Goal: Task Accomplishment & Management: Complete application form

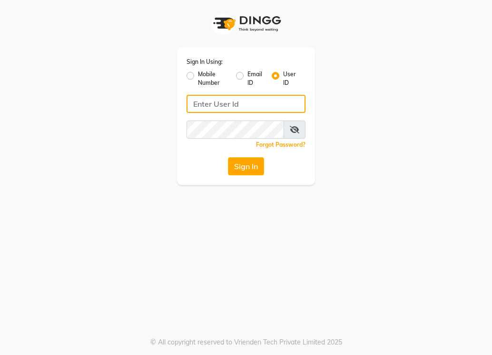
click at [213, 109] on input "Username" at bounding box center [246, 104] width 119 height 18
type input "L"
type input "lifetree"
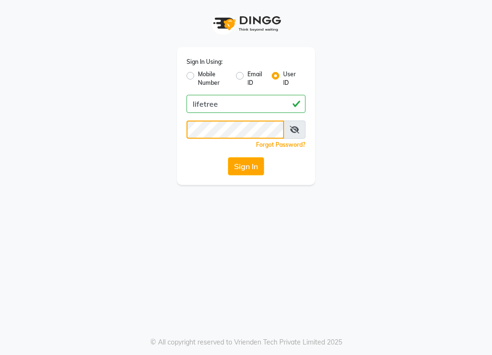
click at [228, 157] on button "Sign In" at bounding box center [246, 166] width 36 height 18
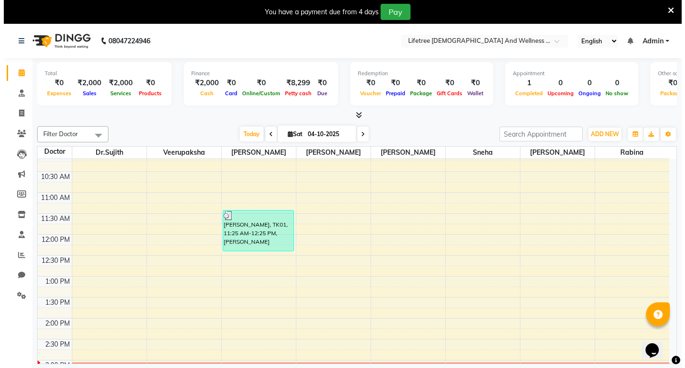
scroll to position [95, 0]
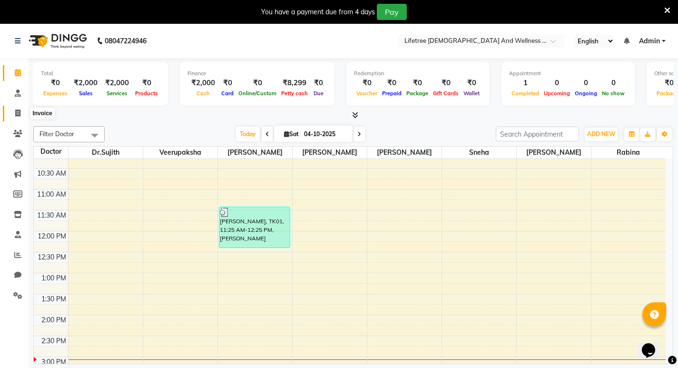
click at [18, 111] on icon at bounding box center [17, 112] width 5 height 7
select select "service"
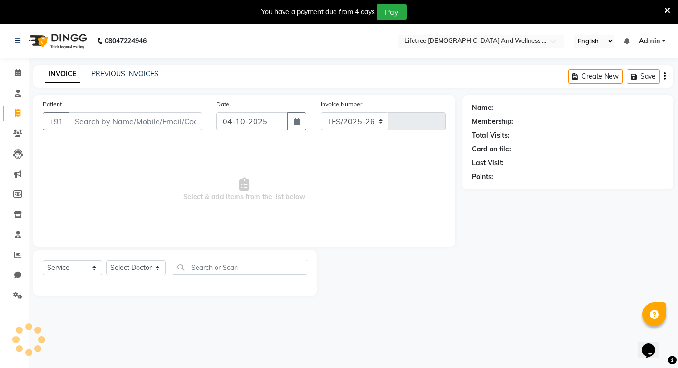
select select "9053"
type input "0011"
paste input "9945169545"
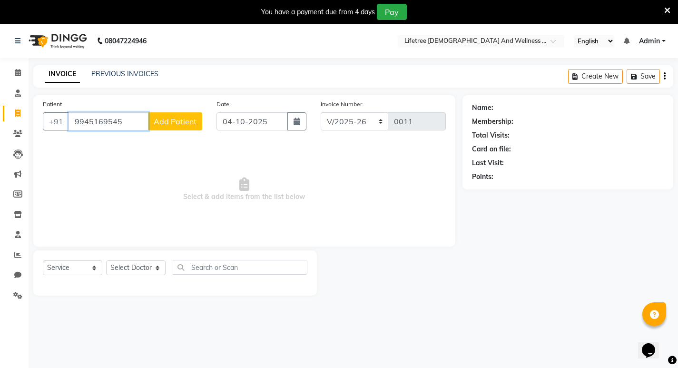
type input "9945169545"
click at [243, 126] on input "04-10-2025" at bounding box center [252, 121] width 71 height 18
select select "10"
select select "2025"
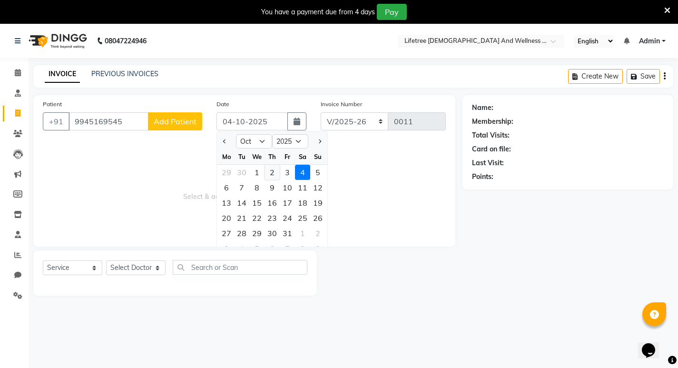
click at [269, 175] on div "2" at bounding box center [272, 172] width 15 height 15
type input "02-10-2025"
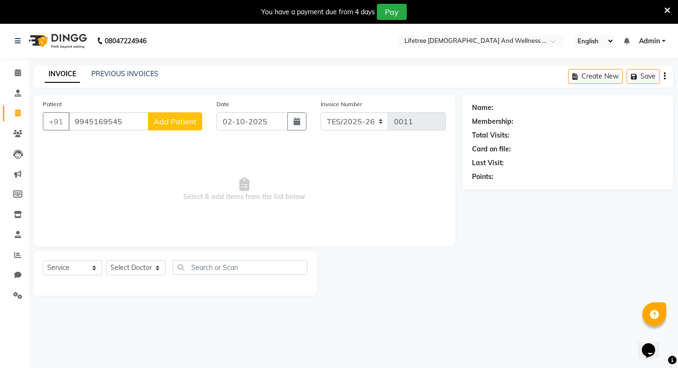
click at [188, 127] on button "Add Patient" at bounding box center [175, 121] width 54 height 18
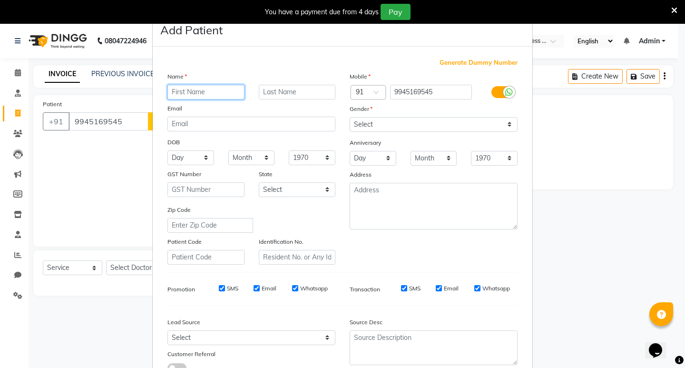
paste input "[PERSON_NAME]"
type input "[PERSON_NAME]"
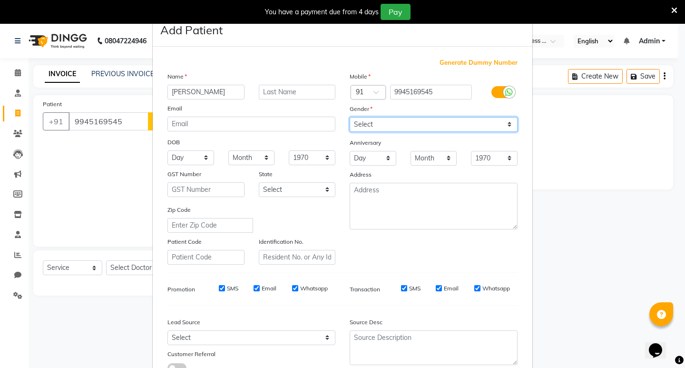
click at [436, 126] on select "Select [DEMOGRAPHIC_DATA] [DEMOGRAPHIC_DATA] Other Prefer Not To Say" at bounding box center [434, 124] width 168 height 15
select select "[DEMOGRAPHIC_DATA]"
click at [350, 117] on select "Select [DEMOGRAPHIC_DATA] [DEMOGRAPHIC_DATA] Other Prefer Not To Say" at bounding box center [434, 124] width 168 height 15
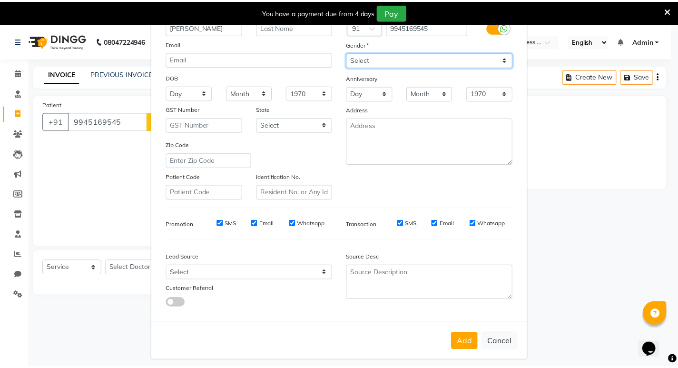
scroll to position [71, 0]
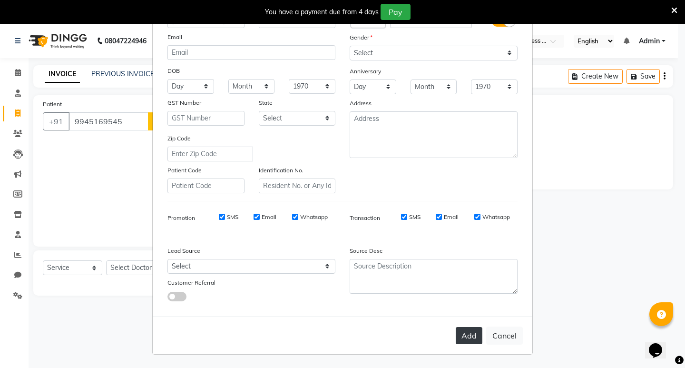
click at [470, 335] on button "Add" at bounding box center [469, 335] width 27 height 17
select select
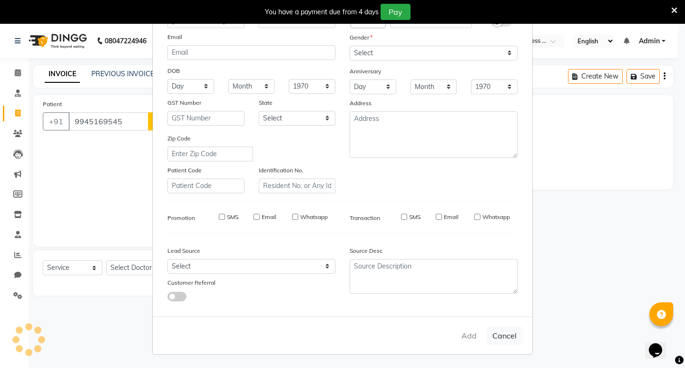
select select
checkbox input "false"
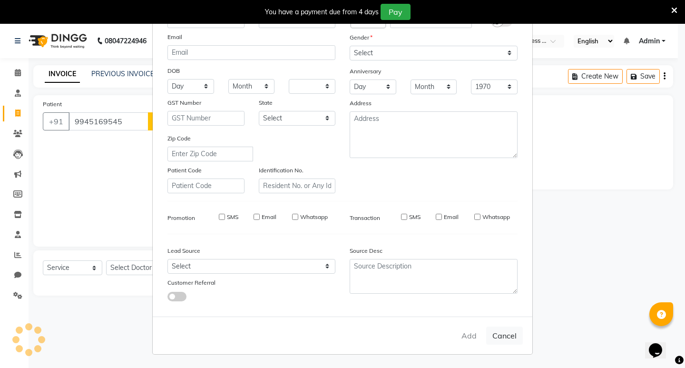
checkbox input "false"
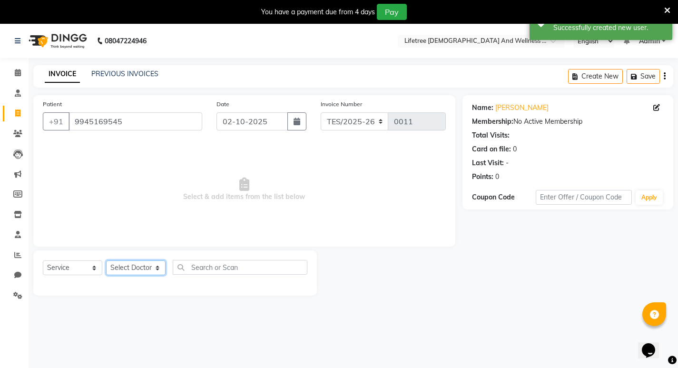
click at [130, 269] on select "Select Doctor [PERSON_NAME] [PERSON_NAME] [PERSON_NAME] [PERSON_NAME] [PERSON_N…" at bounding box center [135, 267] width 59 height 15
select select "92678"
click at [106, 260] on select "Select Doctor [PERSON_NAME] [PERSON_NAME] [PERSON_NAME] [PERSON_NAME] [PERSON_N…" at bounding box center [135, 267] width 59 height 15
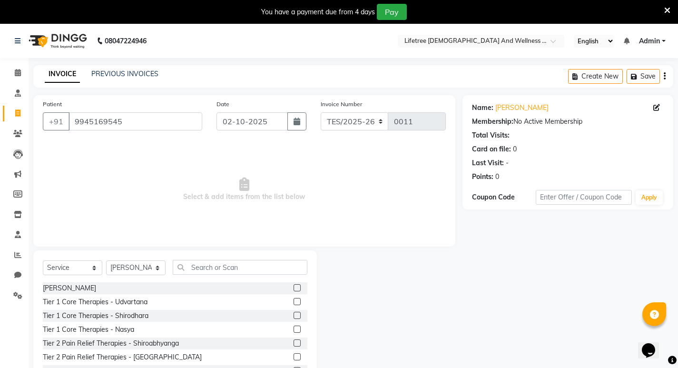
click at [294, 287] on label at bounding box center [297, 287] width 7 height 7
click at [294, 287] on input "checkbox" at bounding box center [297, 288] width 6 height 6
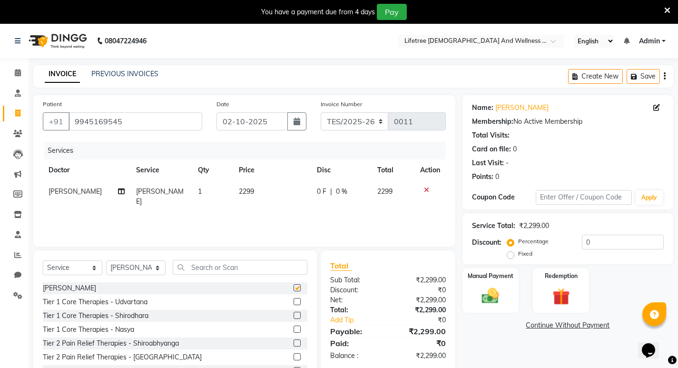
checkbox input "false"
click at [492, 201] on input "text" at bounding box center [584, 197] width 96 height 15
type input "2"
click at [492, 241] on input "0" at bounding box center [623, 242] width 82 height 15
type input "1"
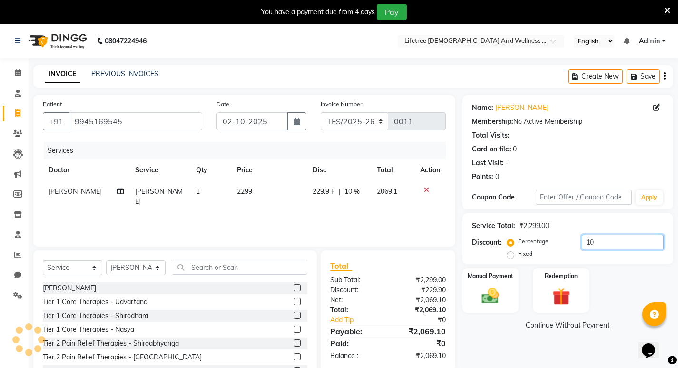
type input "1"
type input "100"
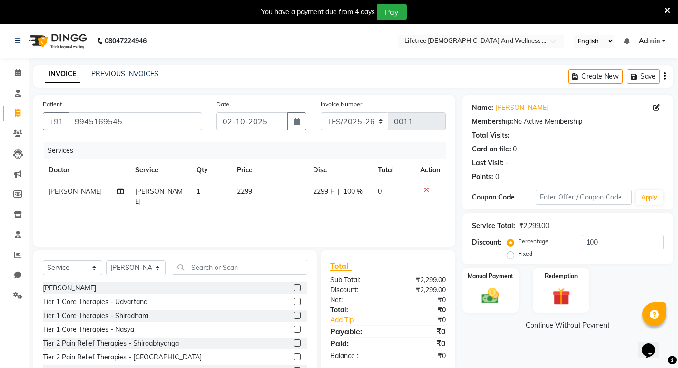
click at [492, 252] on label "Fixed" at bounding box center [525, 253] width 14 height 9
click at [492, 252] on input "Fixed" at bounding box center [512, 253] width 7 height 7
radio input "true"
drag, startPoint x: 600, startPoint y: 242, endPoint x: 576, endPoint y: 245, distance: 24.4
click at [492, 245] on div "Percentage Fixed 100" at bounding box center [586, 248] width 155 height 26
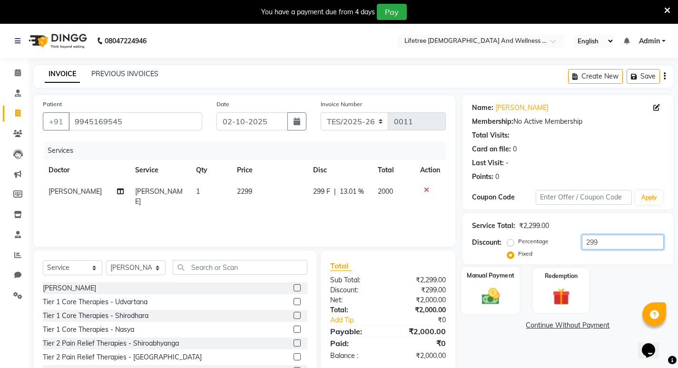
type input "299"
click at [492, 296] on img at bounding box center [490, 296] width 29 height 20
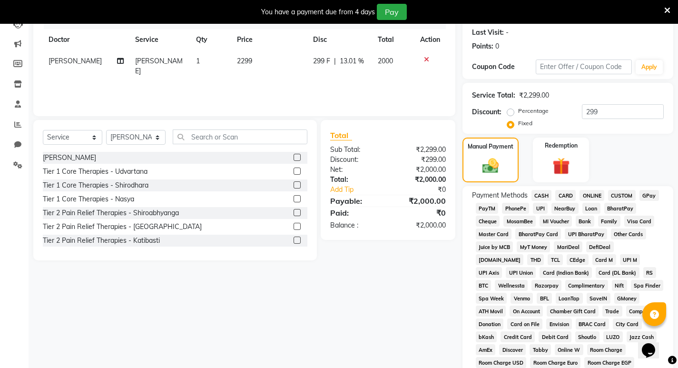
scroll to position [143, 0]
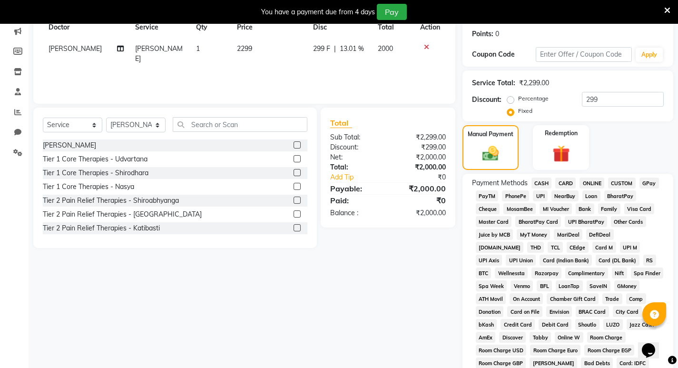
click at [492, 182] on span "CASH" at bounding box center [542, 183] width 20 height 11
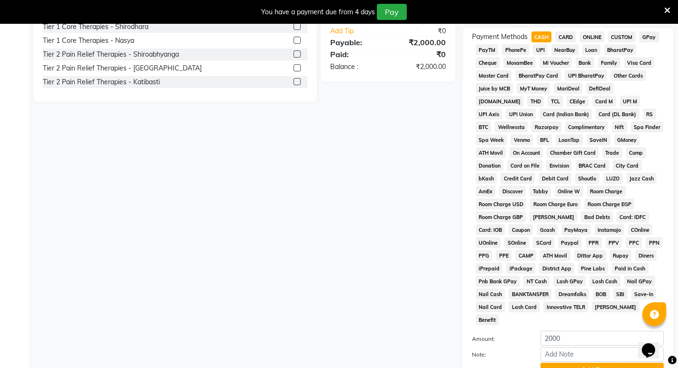
scroll to position [359, 0]
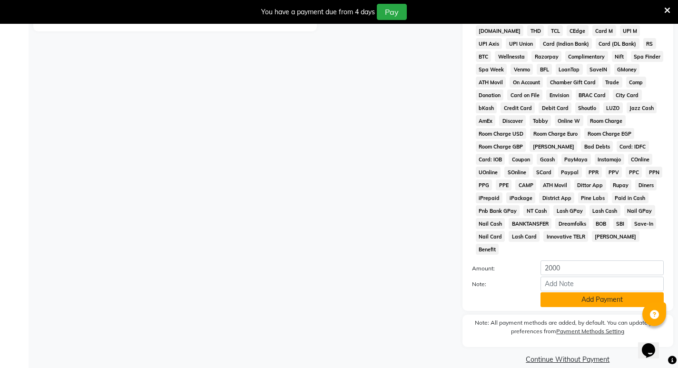
click at [492, 292] on button "Add Payment" at bounding box center [602, 299] width 123 height 15
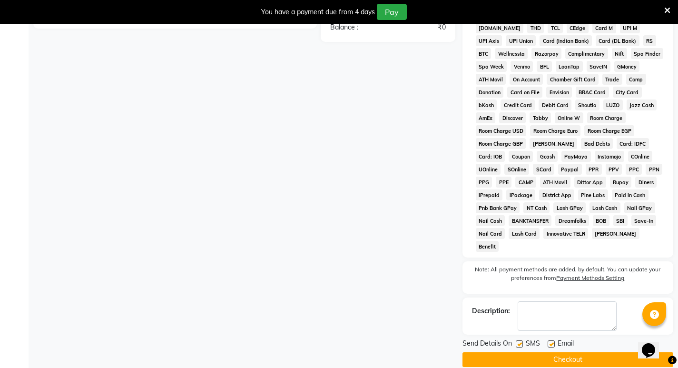
scroll to position [363, 0]
click at [492, 340] on label at bounding box center [519, 343] width 7 height 7
click at [492, 341] on input "checkbox" at bounding box center [519, 344] width 6 height 6
checkbox input "false"
drag, startPoint x: 552, startPoint y: 329, endPoint x: 551, endPoint y: 340, distance: 10.5
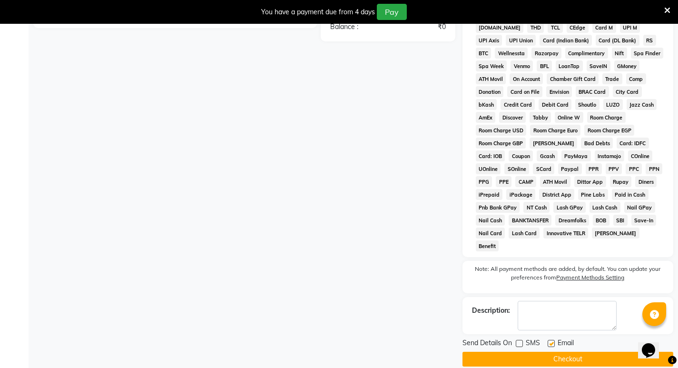
click at [492, 340] on label at bounding box center [551, 343] width 7 height 7
click at [492, 341] on input "checkbox" at bounding box center [551, 344] width 6 height 6
checkbox input "false"
click at [492, 352] on button "Checkout" at bounding box center [568, 359] width 211 height 15
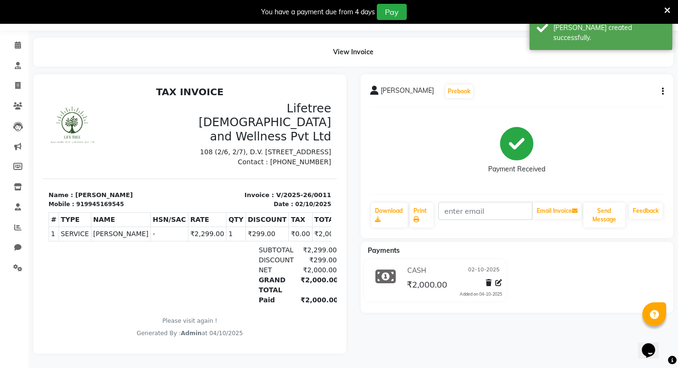
scroll to position [8, 0]
click at [418, 217] on icon at bounding box center [417, 220] width 6 height 6
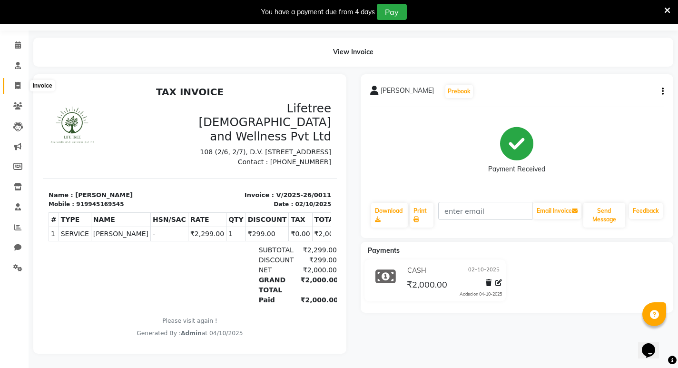
click at [15, 82] on icon at bounding box center [17, 85] width 5 height 7
select select "service"
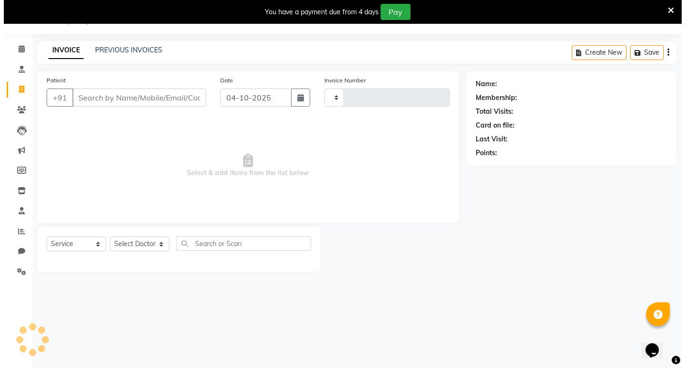
scroll to position [24, 0]
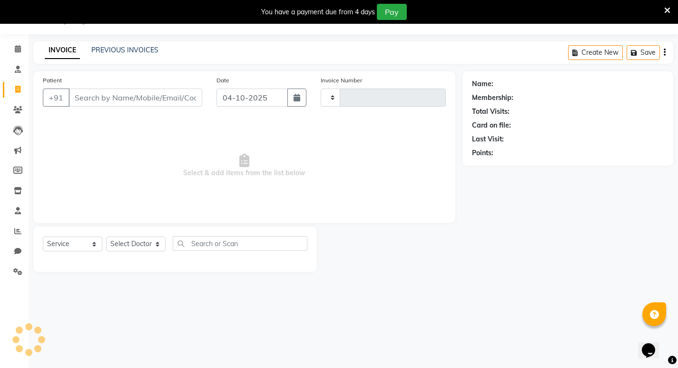
type input "0012"
select select "9053"
click at [111, 100] on input "Patient" at bounding box center [136, 98] width 134 height 18
paste input "9845031391"
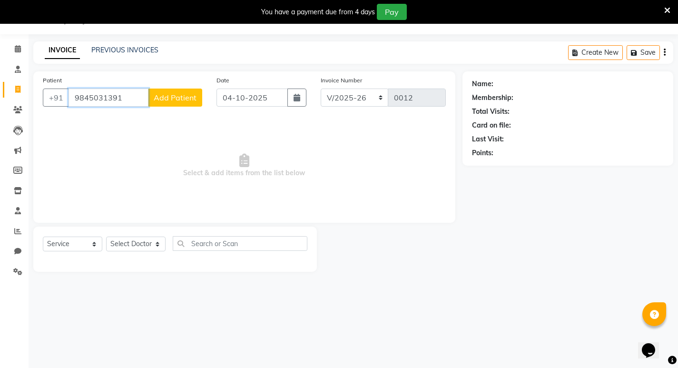
type input "9845031391"
click at [259, 99] on input "04-10-2025" at bounding box center [252, 98] width 71 height 18
select select "10"
select select "2025"
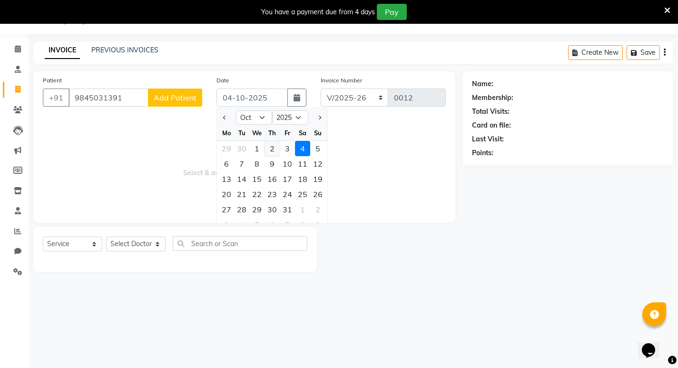
click at [270, 148] on div "2" at bounding box center [272, 148] width 15 height 15
type input "02-10-2025"
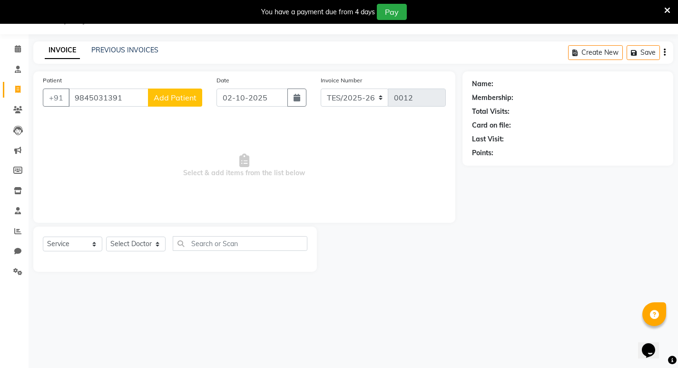
click at [170, 94] on span "Add Patient" at bounding box center [175, 98] width 43 height 10
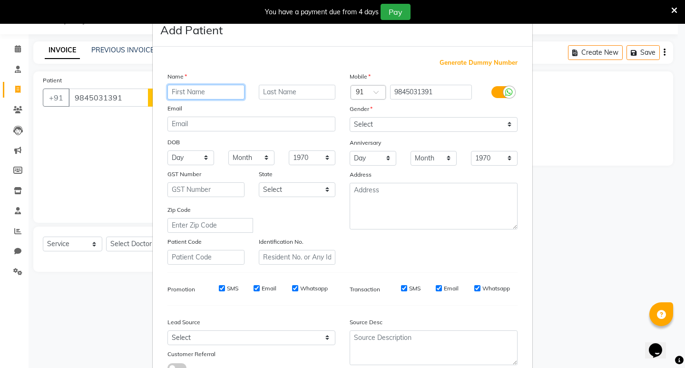
paste input "[PERSON_NAME]"
type input "[PERSON_NAME]"
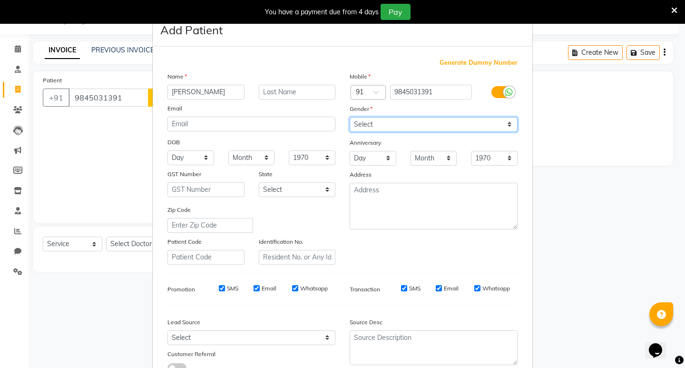
click at [373, 126] on select "Select [DEMOGRAPHIC_DATA] [DEMOGRAPHIC_DATA] Other Prefer Not To Say" at bounding box center [434, 124] width 168 height 15
select select "[DEMOGRAPHIC_DATA]"
click at [350, 117] on select "Select [DEMOGRAPHIC_DATA] [DEMOGRAPHIC_DATA] Other Prefer Not To Say" at bounding box center [434, 124] width 168 height 15
click at [492, 231] on ngb-modal-window "Add Patient Generate Dummy Number Name [PERSON_NAME] Email DOB Day 01 02 03 04 …" at bounding box center [342, 184] width 685 height 368
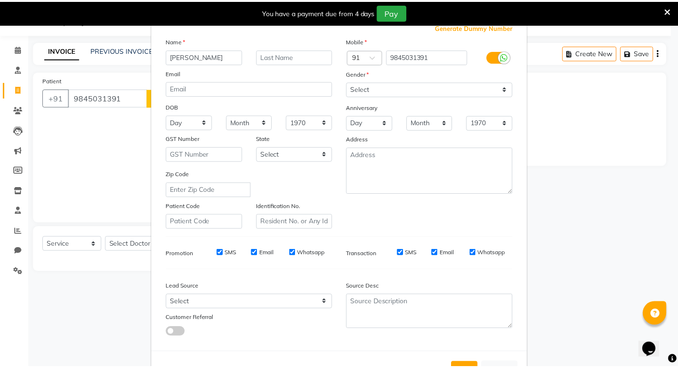
scroll to position [71, 0]
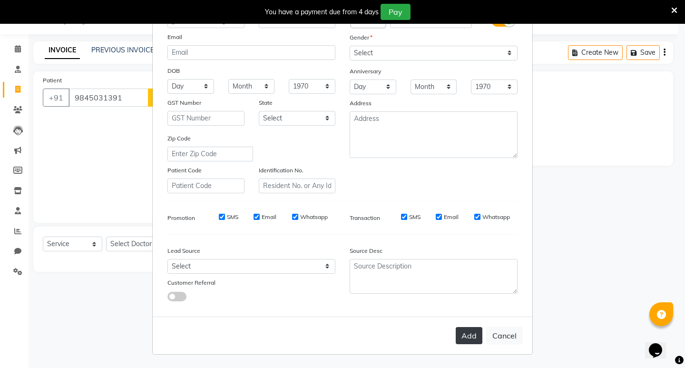
click at [468, 331] on button "Add" at bounding box center [469, 335] width 27 height 17
select select
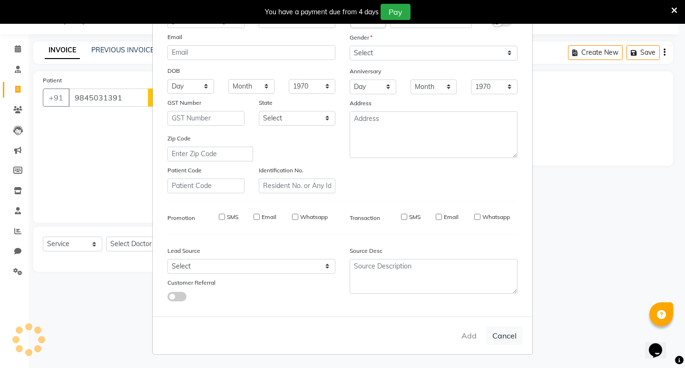
select select
checkbox input "false"
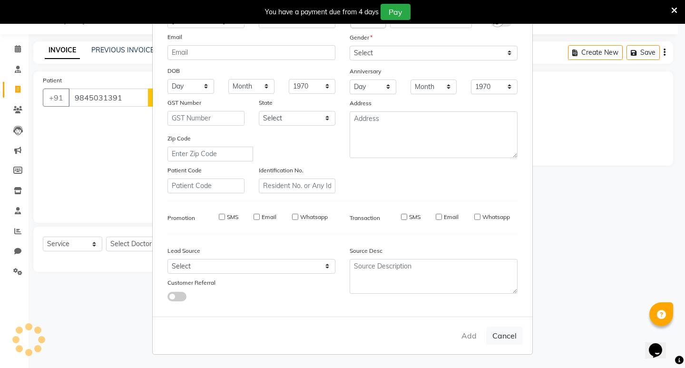
checkbox input "false"
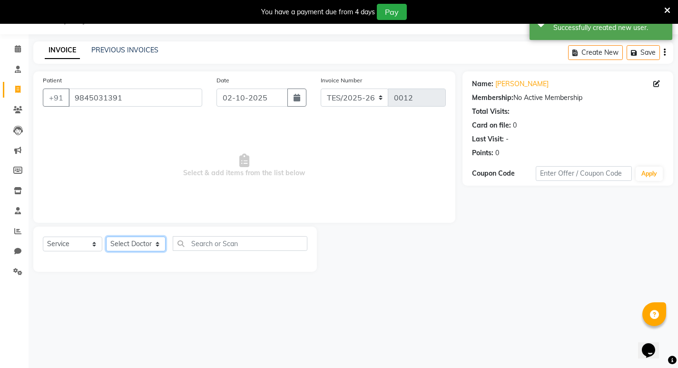
click at [128, 248] on select "Select Doctor [PERSON_NAME] [PERSON_NAME] [PERSON_NAME] [PERSON_NAME] [PERSON_N…" at bounding box center [135, 244] width 59 height 15
select select "92676"
click at [106, 237] on select "Select Doctor [PERSON_NAME] [PERSON_NAME] [PERSON_NAME] [PERSON_NAME] [PERSON_N…" at bounding box center [135, 244] width 59 height 15
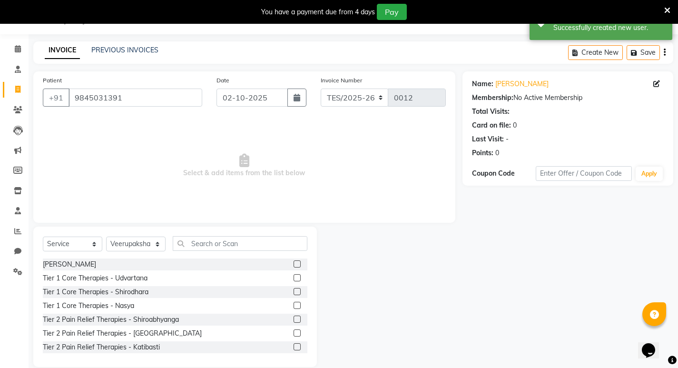
click at [294, 265] on label at bounding box center [297, 263] width 7 height 7
click at [294, 265] on input "checkbox" at bounding box center [297, 264] width 6 height 6
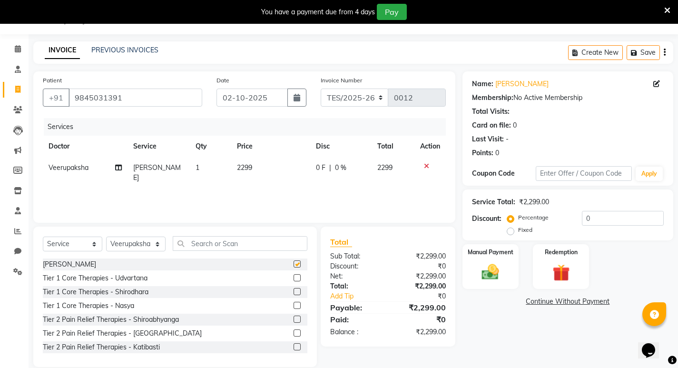
checkbox input "false"
click at [492, 232] on label "Fixed" at bounding box center [525, 230] width 14 height 9
click at [492, 232] on input "Fixed" at bounding box center [512, 230] width 7 height 7
radio input "true"
click at [492, 222] on input "0" at bounding box center [623, 218] width 82 height 15
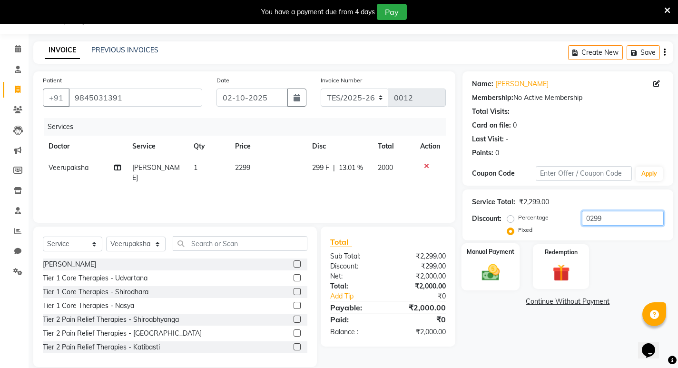
type input "0299"
click at [492, 270] on img at bounding box center [490, 272] width 29 height 20
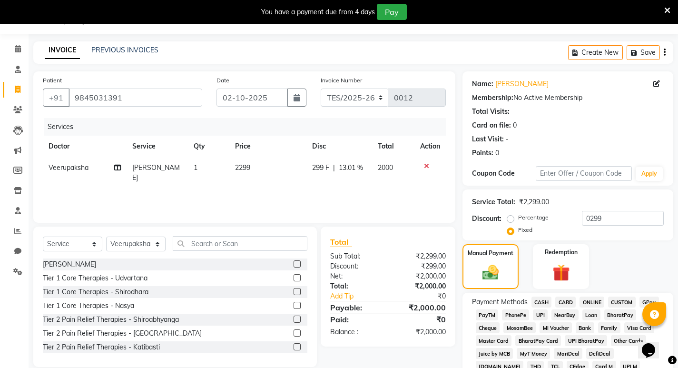
click at [492, 298] on span "CASH" at bounding box center [542, 302] width 20 height 11
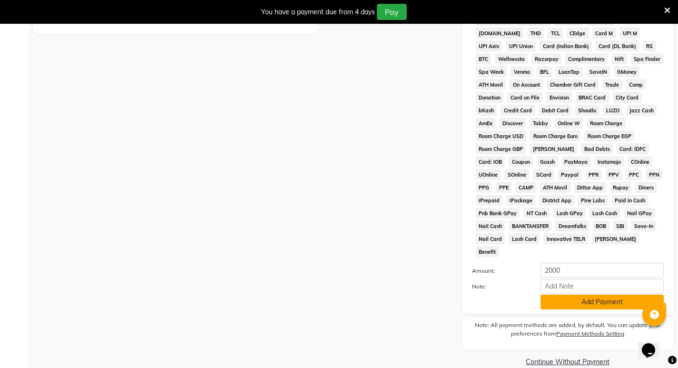
scroll to position [359, 0]
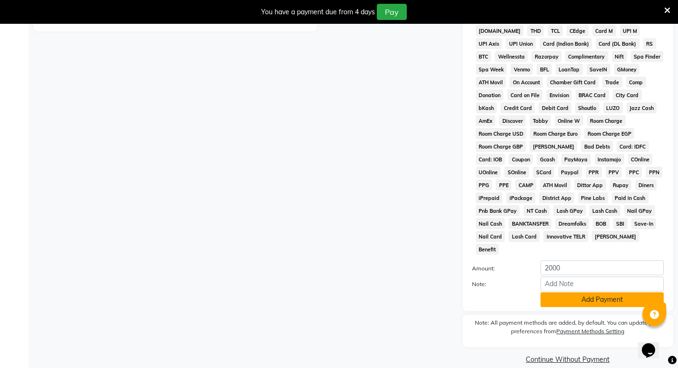
click at [492, 292] on button "Add Payment" at bounding box center [602, 299] width 123 height 15
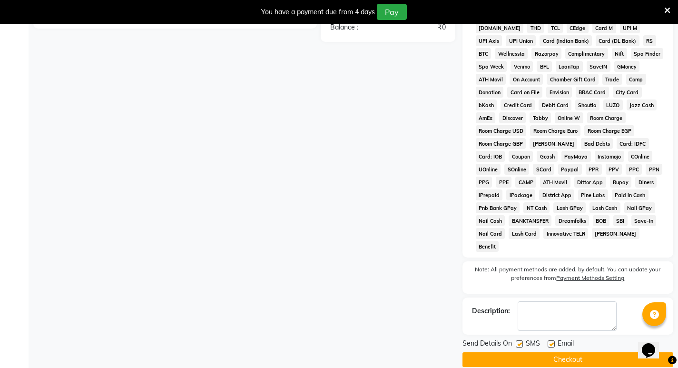
scroll to position [363, 0]
click at [492, 340] on label at bounding box center [519, 343] width 7 height 7
click at [492, 341] on input "checkbox" at bounding box center [519, 344] width 6 height 6
checkbox input "false"
click at [492, 340] on label at bounding box center [551, 343] width 7 height 7
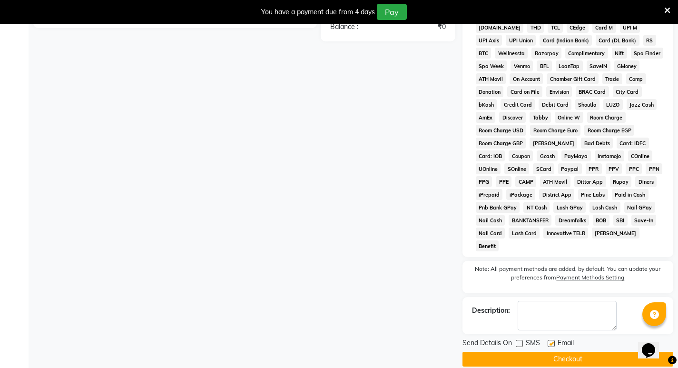
click at [492, 341] on input "checkbox" at bounding box center [551, 344] width 6 height 6
checkbox input "false"
click at [492, 352] on button "Checkout" at bounding box center [568, 359] width 211 height 15
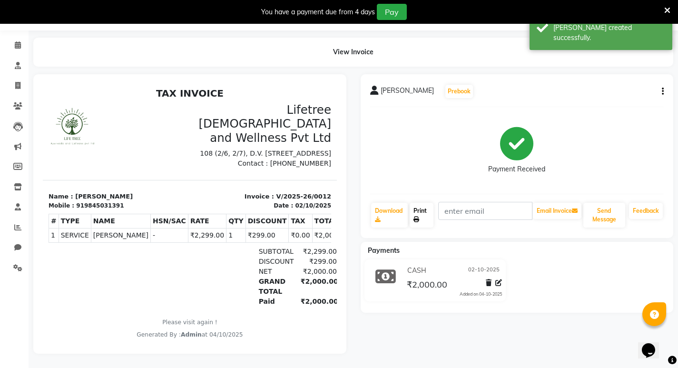
click at [416, 205] on link "Print" at bounding box center [422, 215] width 24 height 25
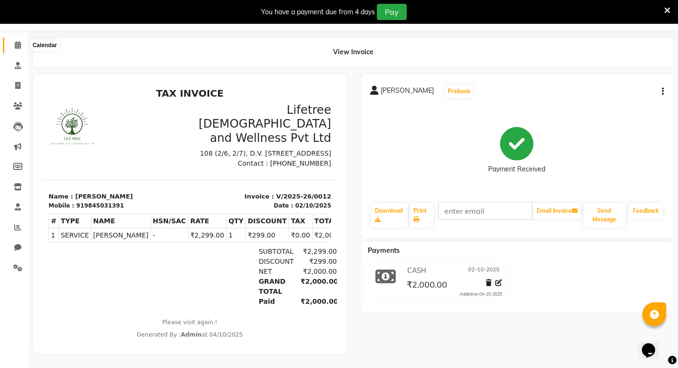
click at [18, 41] on icon at bounding box center [18, 44] width 6 height 7
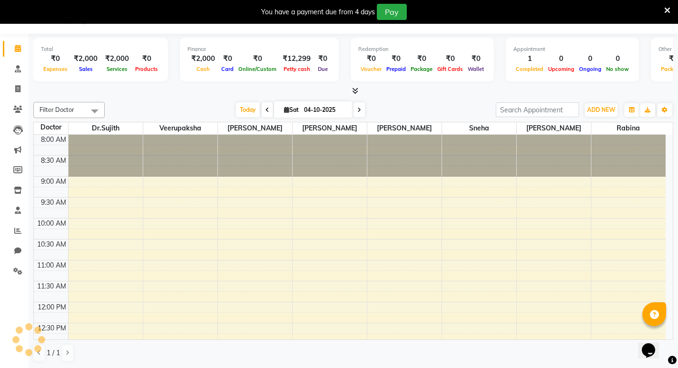
scroll to position [24, 0]
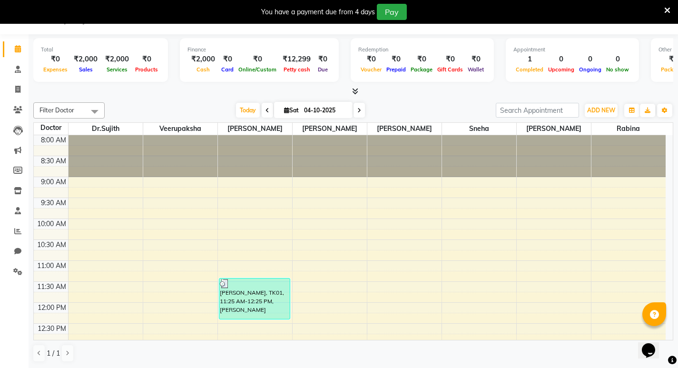
click at [358, 94] on icon at bounding box center [355, 91] width 6 height 7
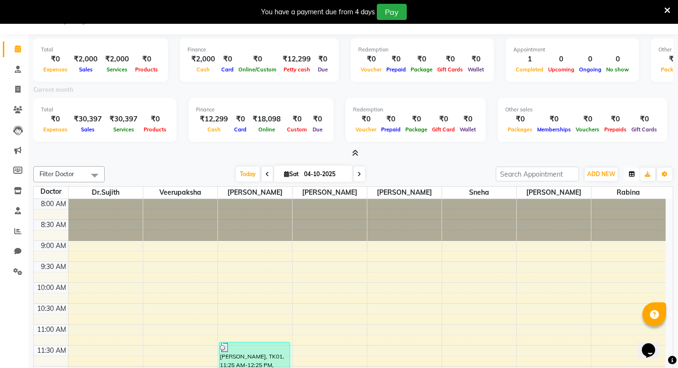
click at [492, 175] on button "button" at bounding box center [631, 174] width 15 height 13
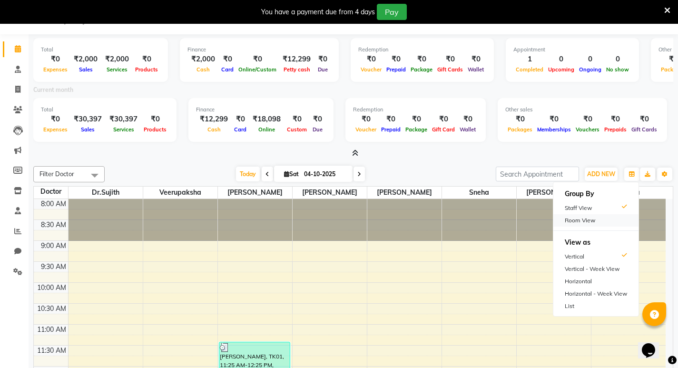
click at [492, 217] on div "Room View" at bounding box center [596, 220] width 85 height 12
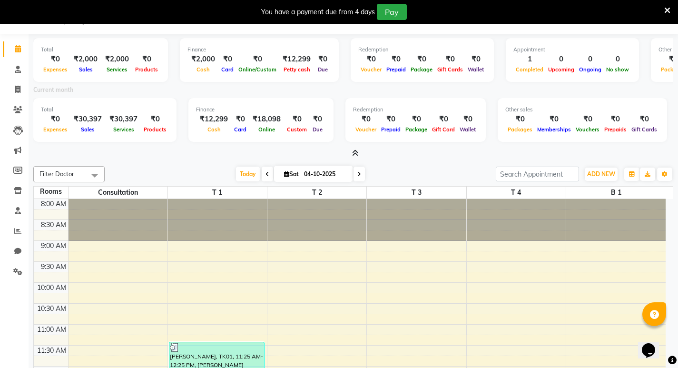
click at [492, 10] on icon at bounding box center [667, 10] width 6 height 9
